Goal: Task Accomplishment & Management: Manage account settings

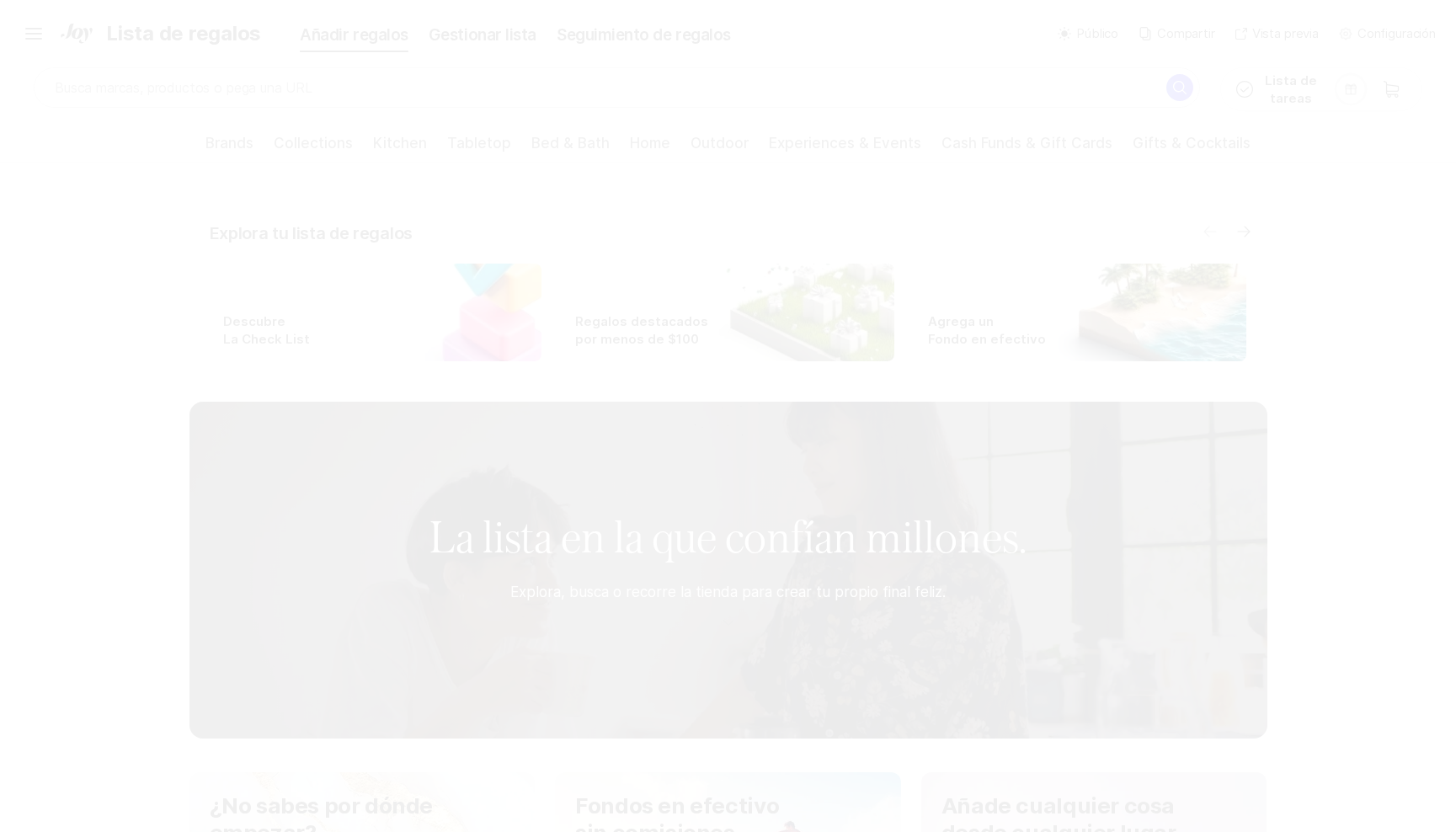
click at [39, 35] on icon "Hamburger" at bounding box center [33, 33] width 27 height 27
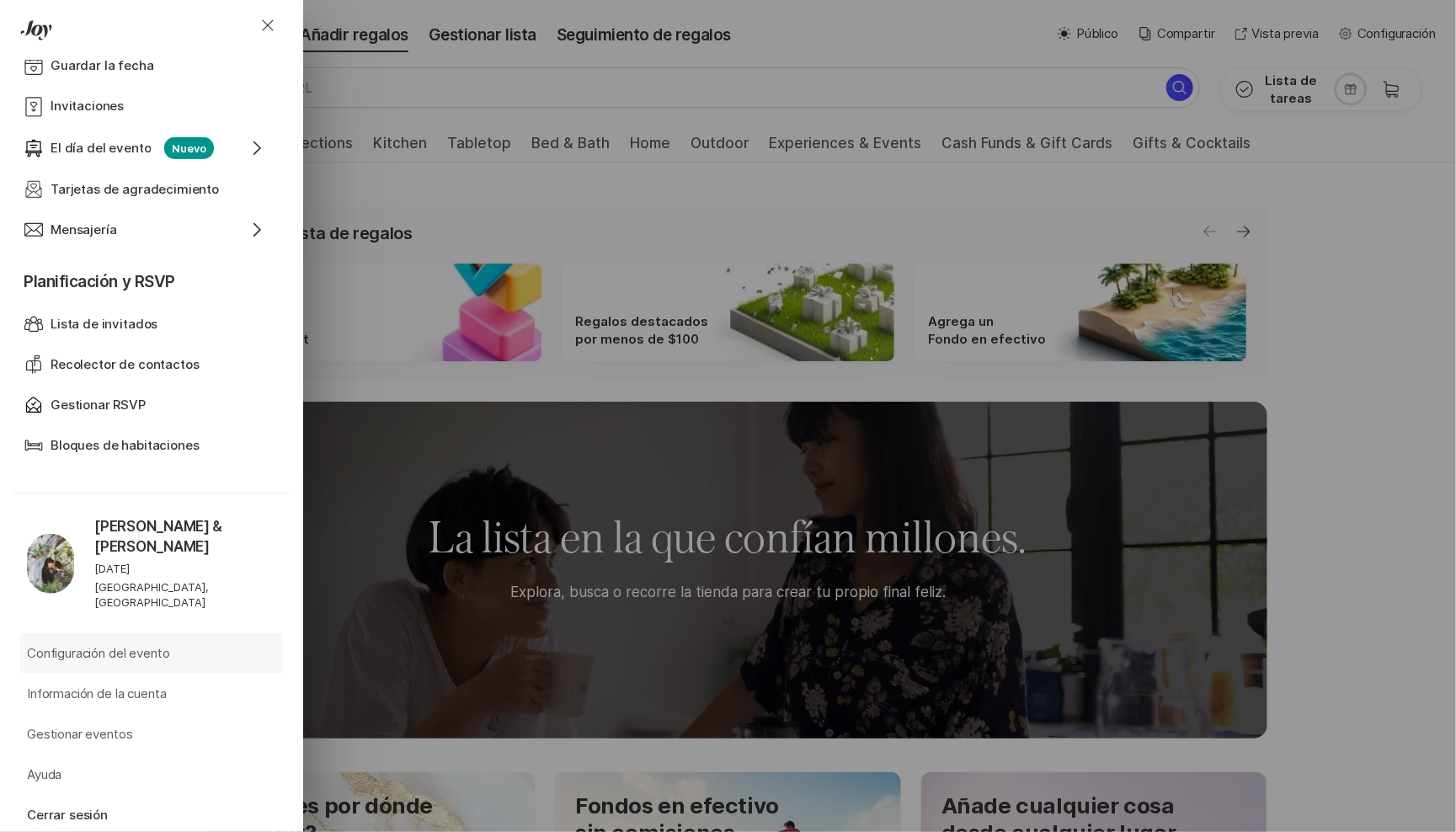
scroll to position [571, 0]
click at [108, 727] on p "Gestionar eventos" at bounding box center [79, 736] width 105 height 19
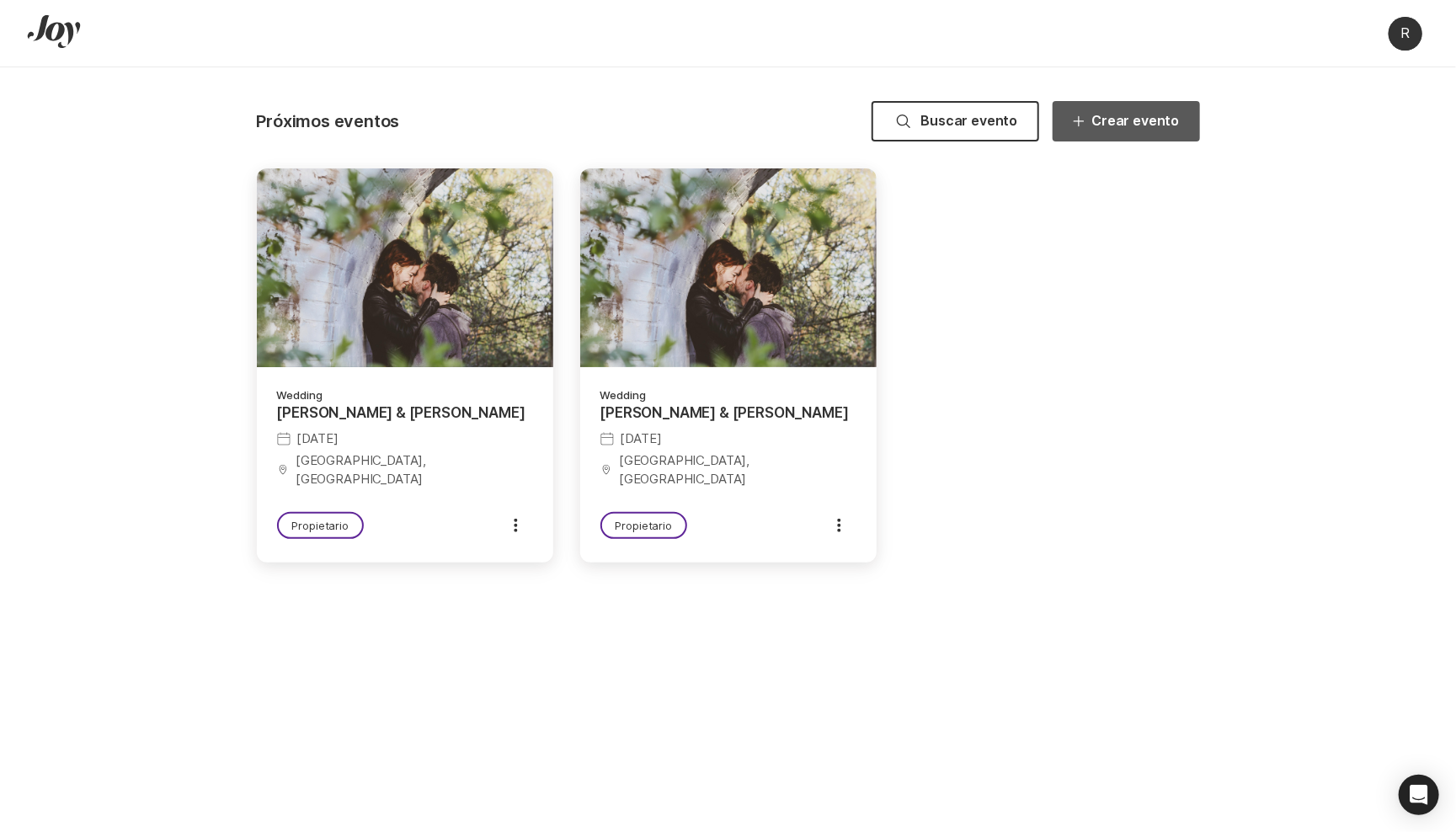
click at [1128, 121] on button "Crear evento" at bounding box center [1126, 121] width 147 height 40
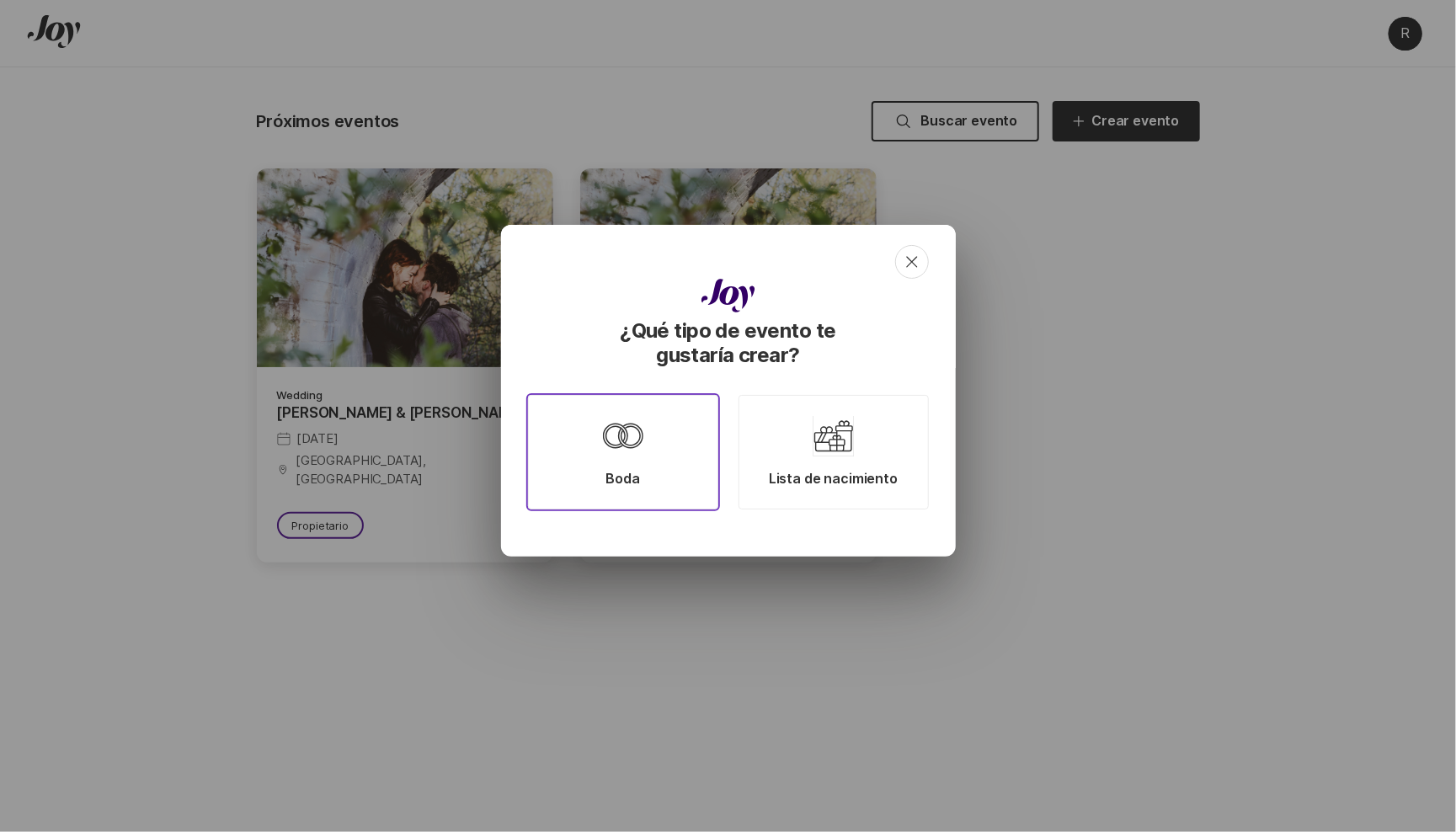
click at [667, 446] on div "Boda" at bounding box center [623, 452] width 191 height 115
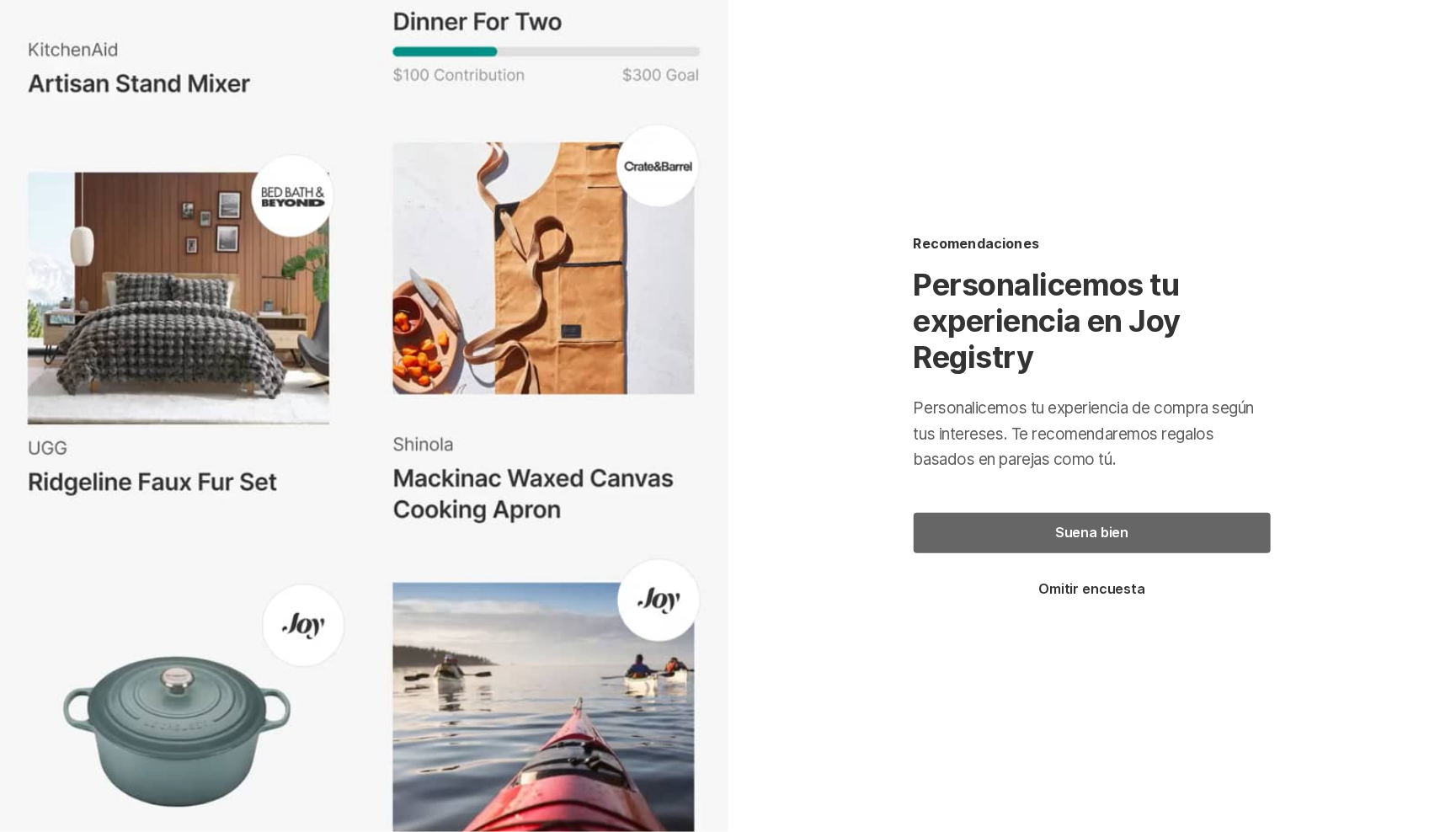
click at [1064, 531] on button "Suena bien" at bounding box center [1091, 533] width 357 height 40
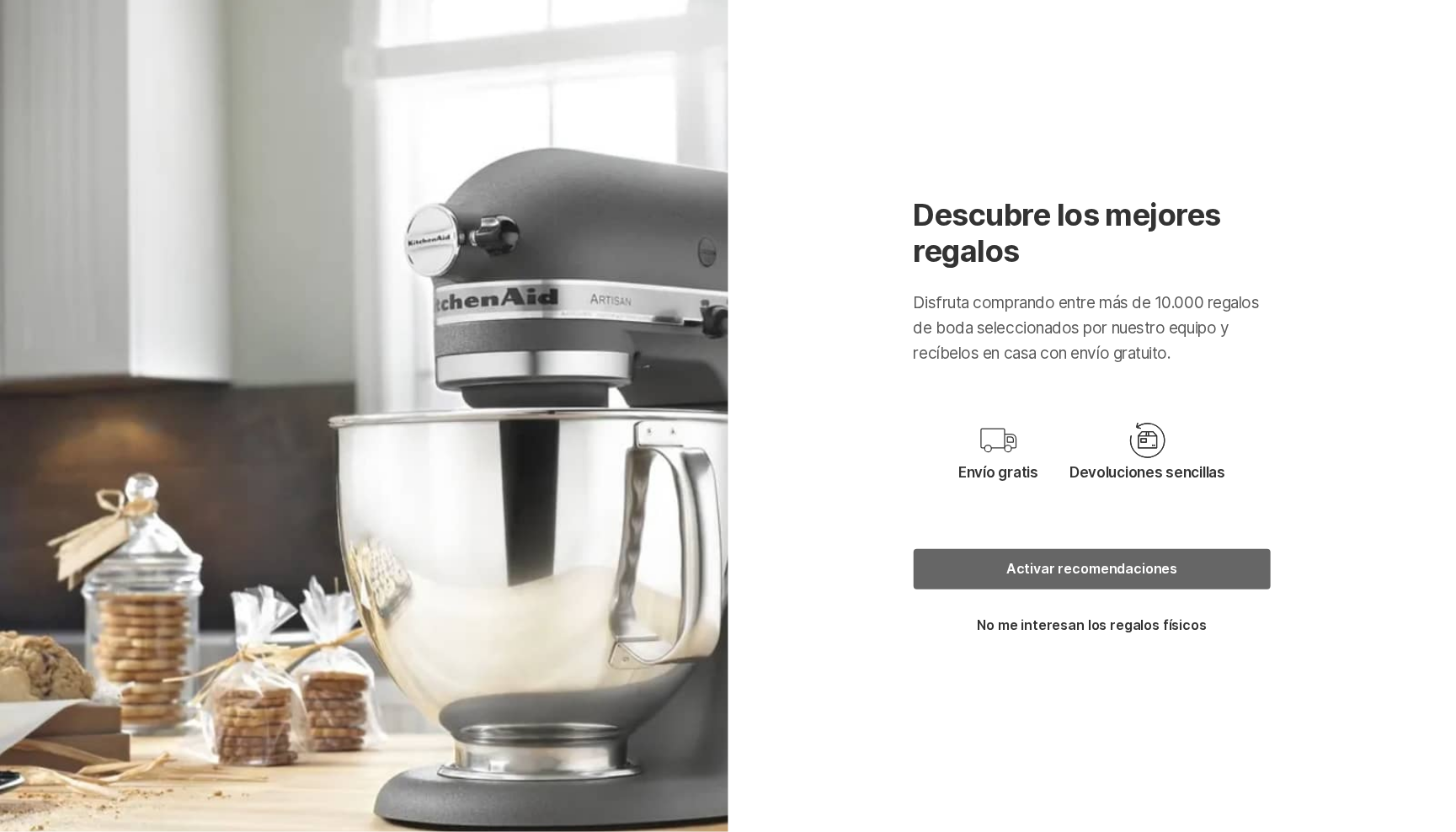
click at [1050, 572] on button "Activar recomendaciones" at bounding box center [1091, 570] width 357 height 40
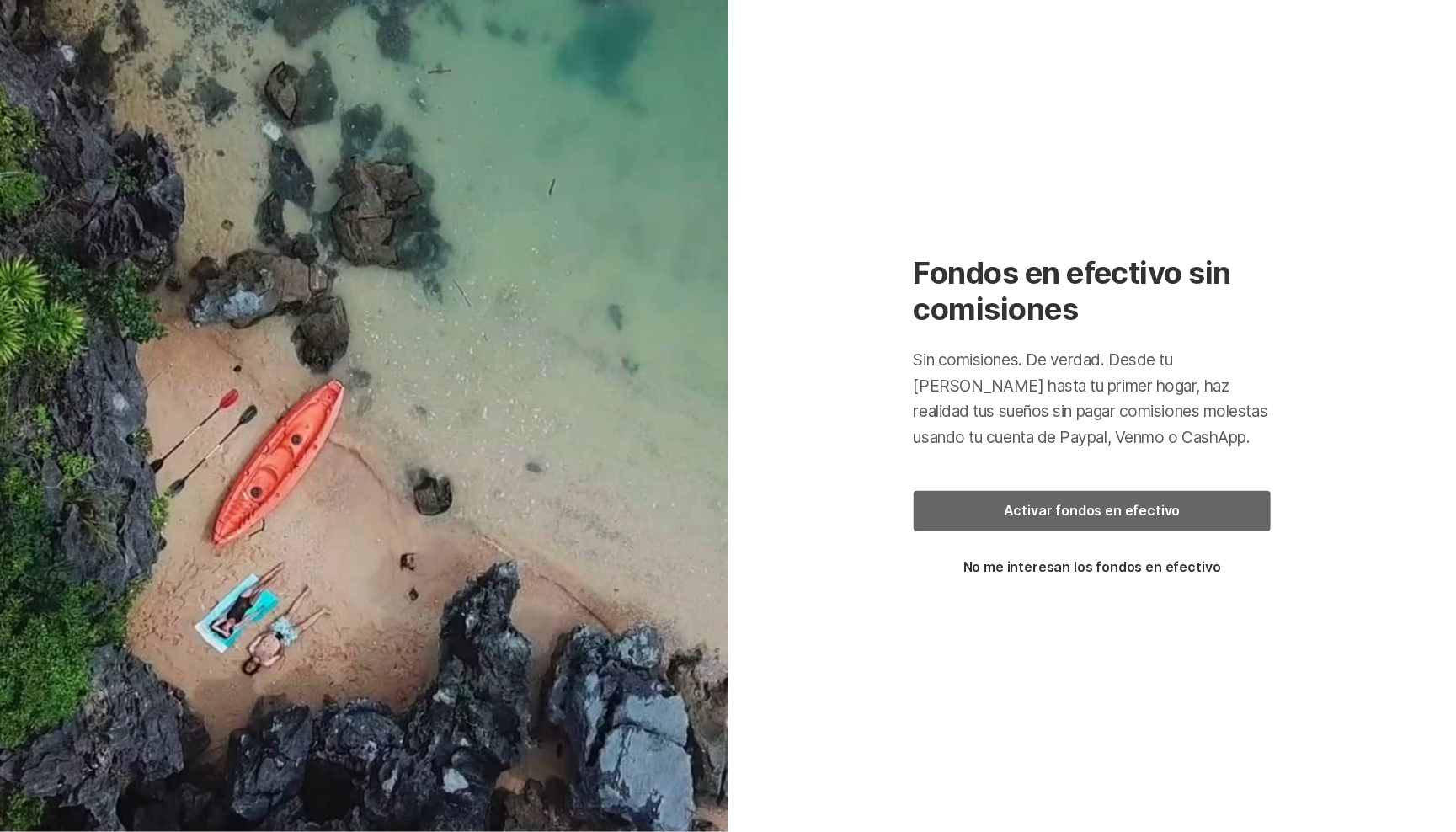
click at [1040, 513] on button "Activar fondos en efectivo" at bounding box center [1091, 511] width 357 height 40
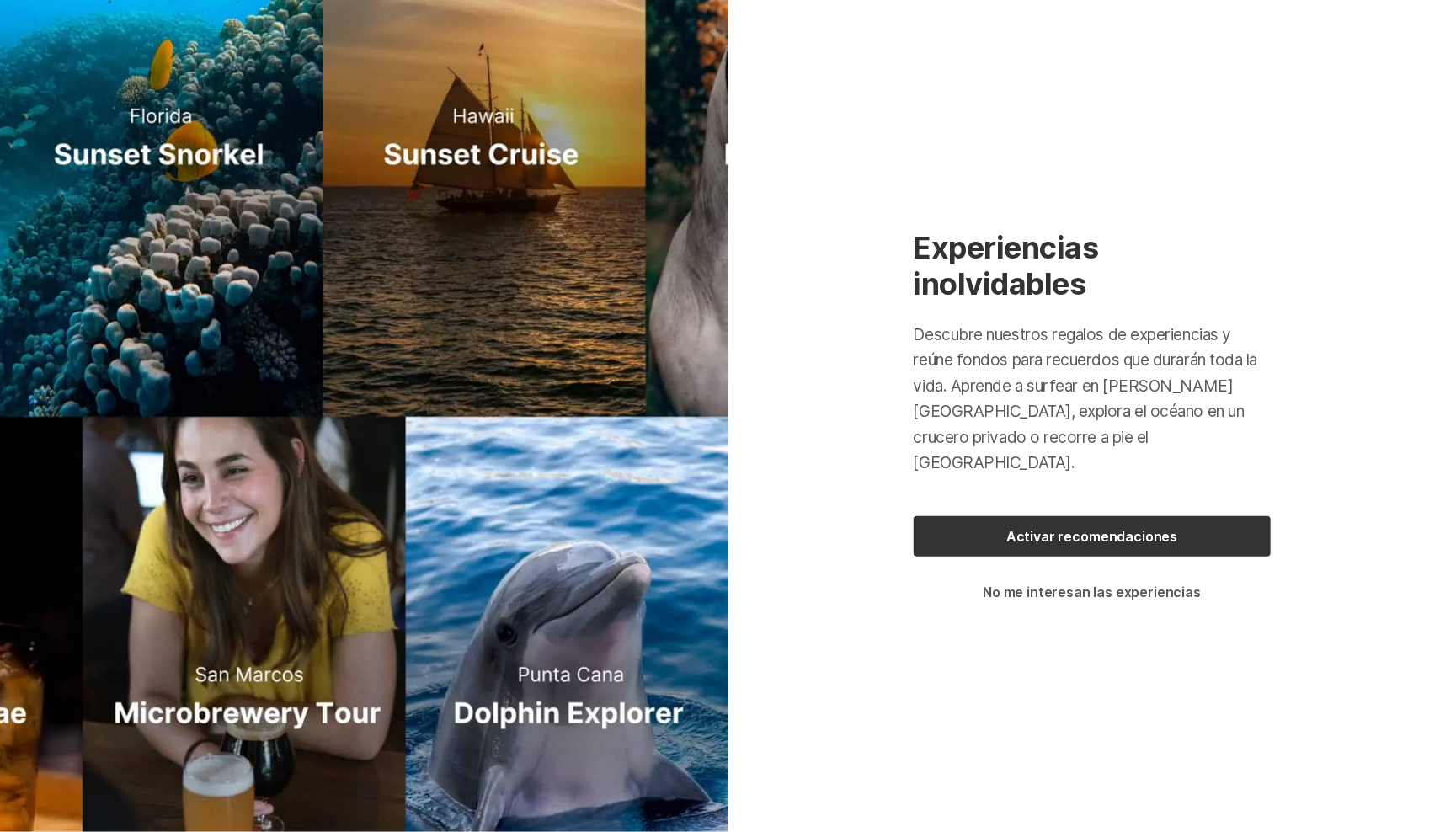
click at [1040, 583] on button "No me interesan las experiencias" at bounding box center [1091, 593] width 357 height 18
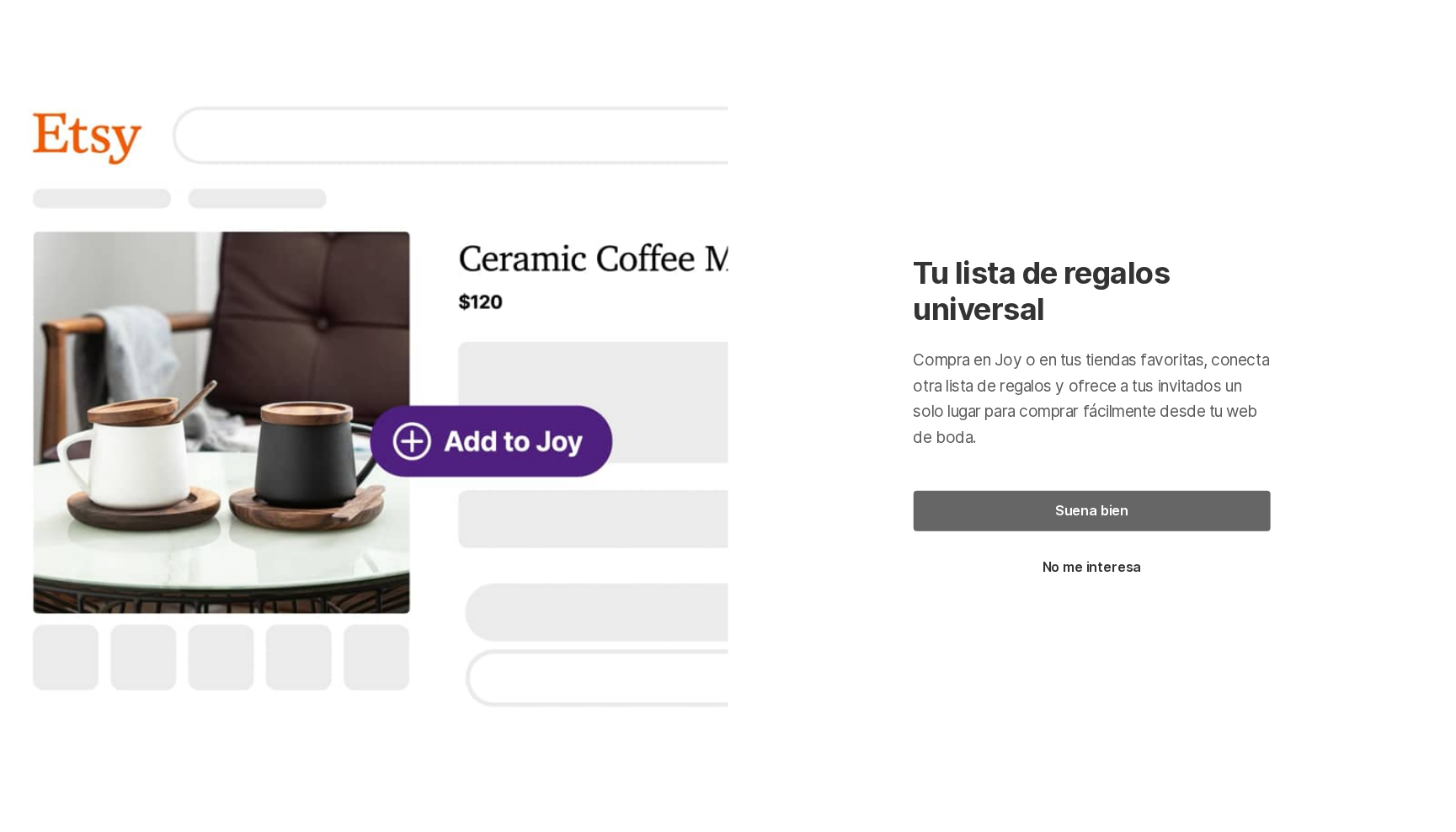
click at [1018, 506] on button "Suena bien" at bounding box center [1091, 511] width 357 height 40
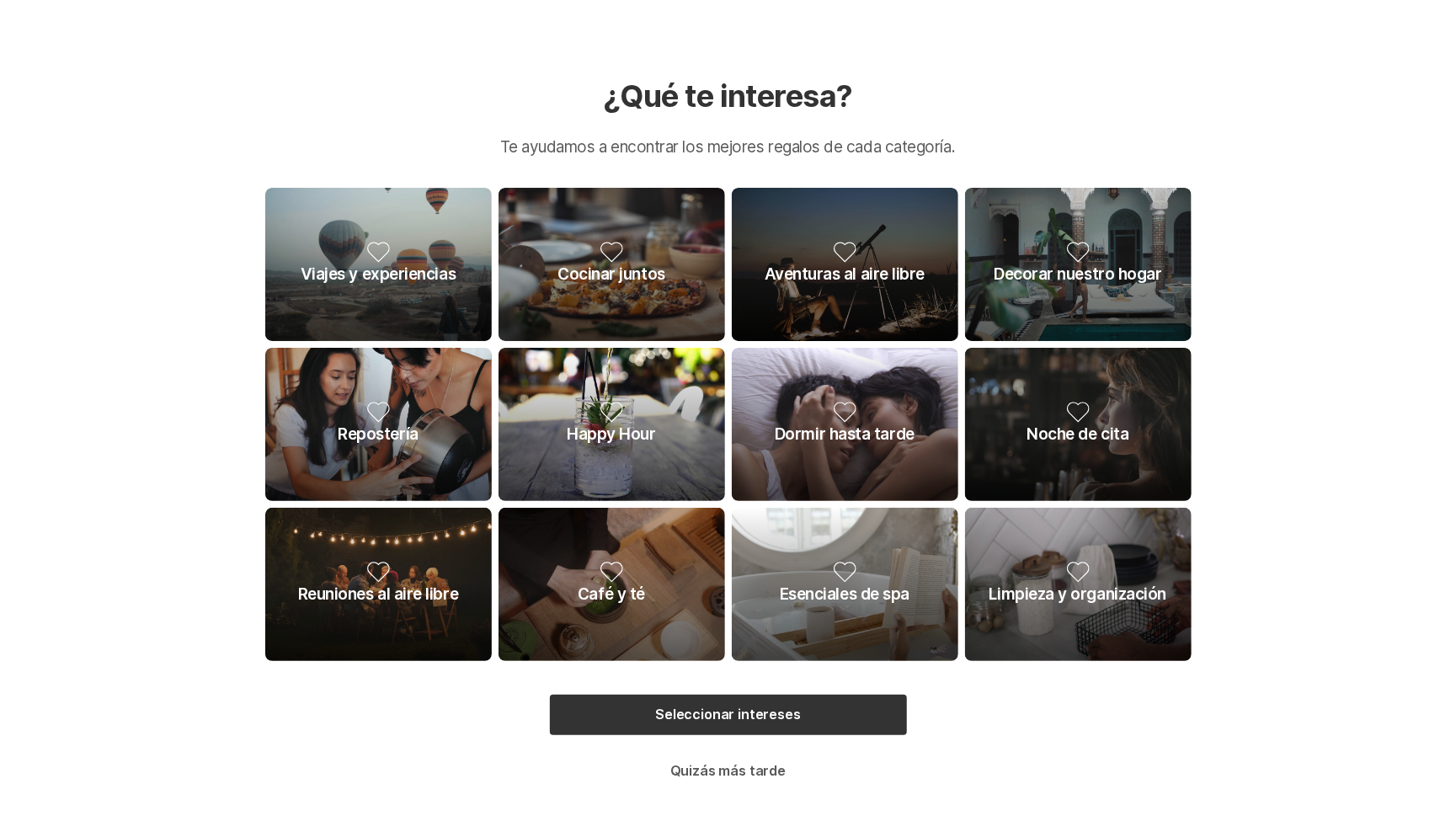
click at [750, 770] on button "Quizás más tarde" at bounding box center [728, 771] width 357 height 18
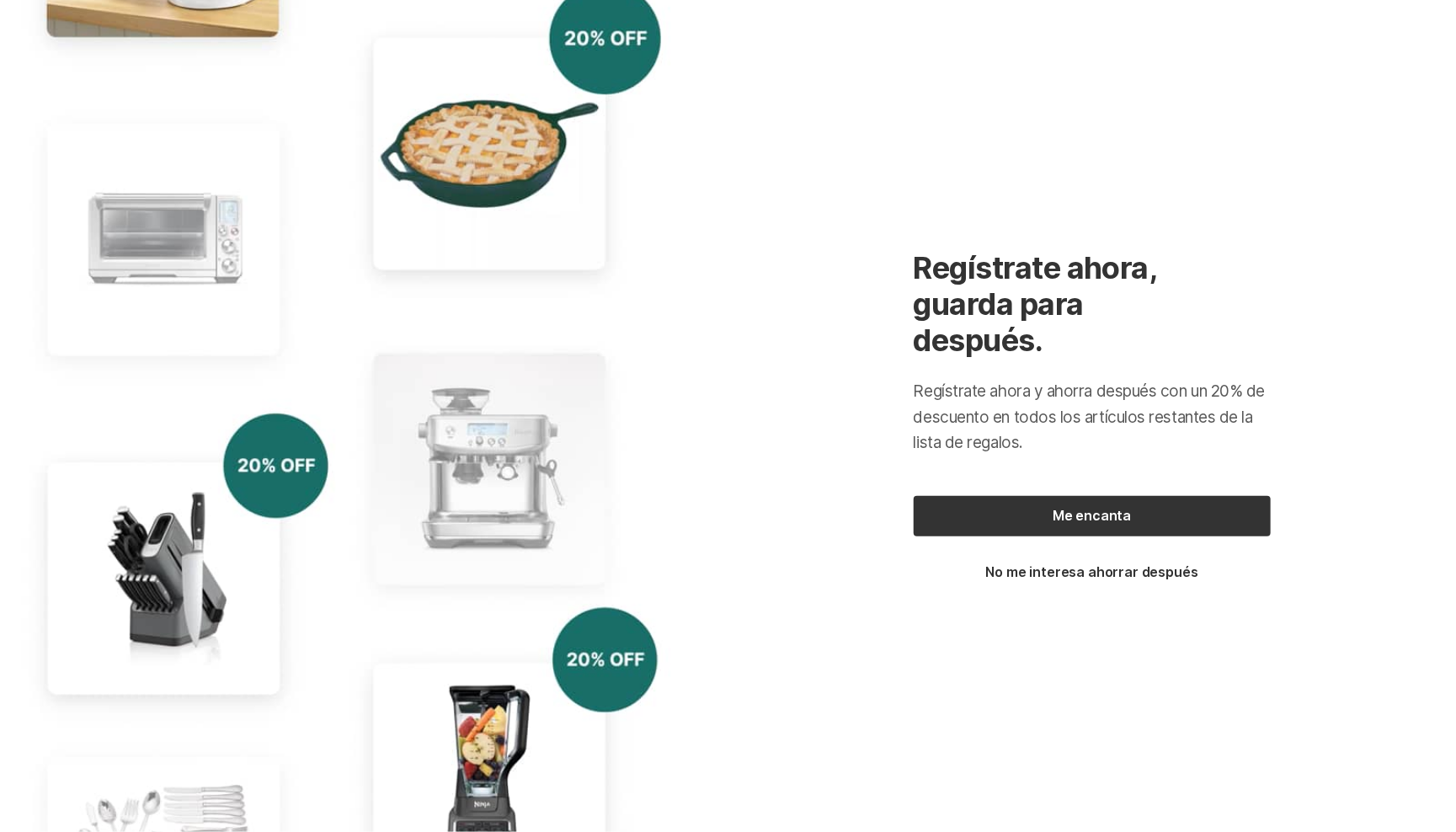
click at [879, 179] on div "Regístrate ahora, guarda para después. Regístrate ahora y ahorra después con un…" at bounding box center [1092, 416] width 728 height 832
